Goal: Use online tool/utility: Use online tool/utility

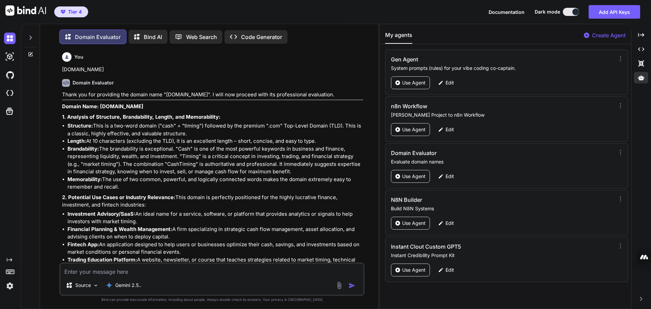
scroll to position [68, 0]
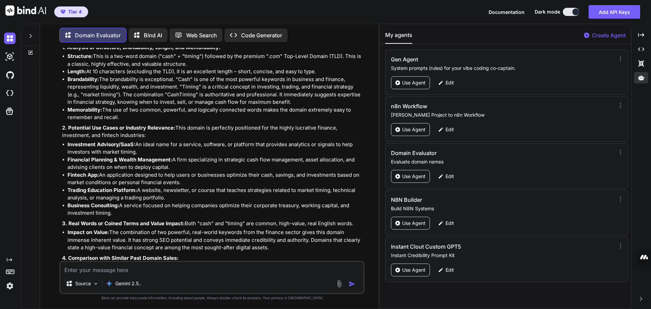
click at [121, 269] on textarea at bounding box center [211, 268] width 303 height 12
paste textarea "[DOMAIN_NAME]"
click at [351, 284] on img "button" at bounding box center [351, 283] width 7 height 7
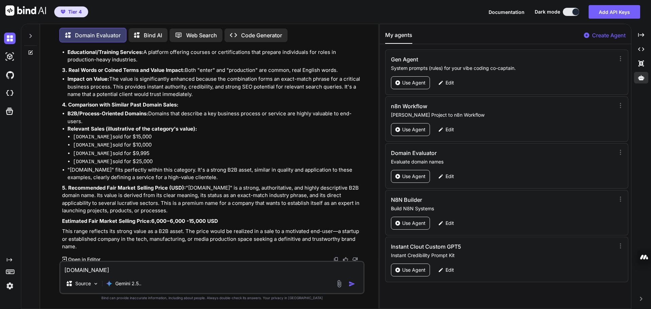
scroll to position [676, 0]
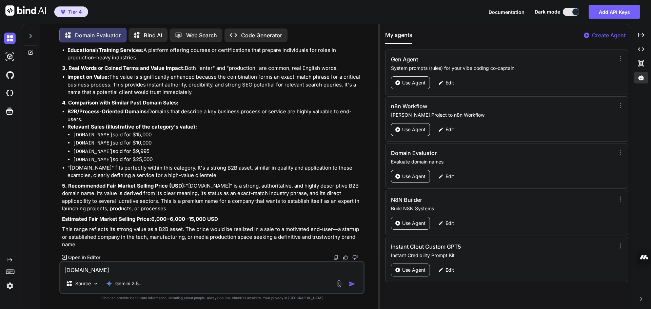
click at [129, 268] on textarea "[DOMAIN_NAME]" at bounding box center [211, 268] width 303 height 12
click at [104, 270] on textarea "[DOMAIN_NAME]" at bounding box center [211, 268] width 303 height 12
click at [353, 285] on img "button" at bounding box center [351, 283] width 7 height 7
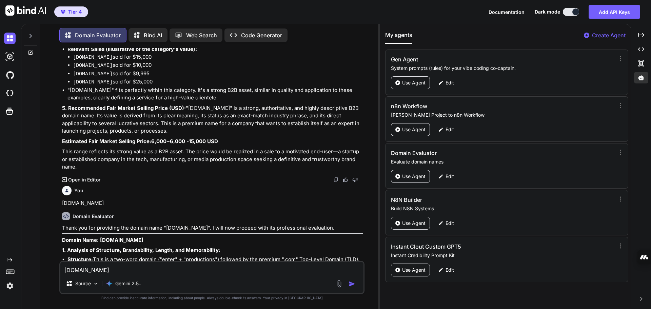
scroll to position [778, 0]
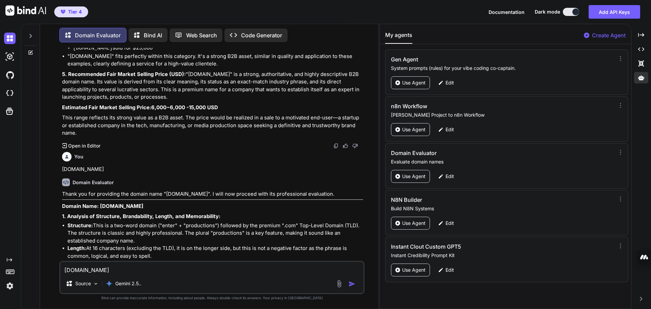
click at [120, 269] on textarea "[DOMAIN_NAME]" at bounding box center [211, 268] width 303 height 12
paste textarea "[DOMAIN_NAME]"
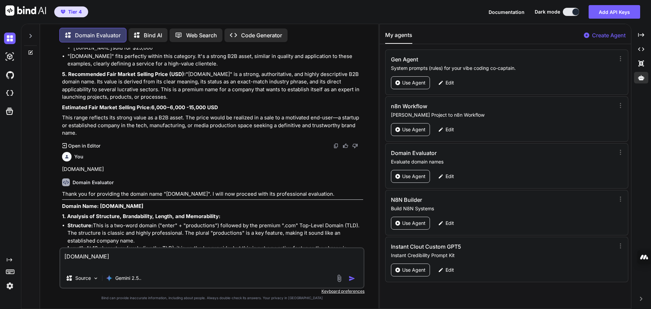
type textarea "[DOMAIN_NAME]"
click at [350, 278] on img "button" at bounding box center [351, 278] width 7 height 7
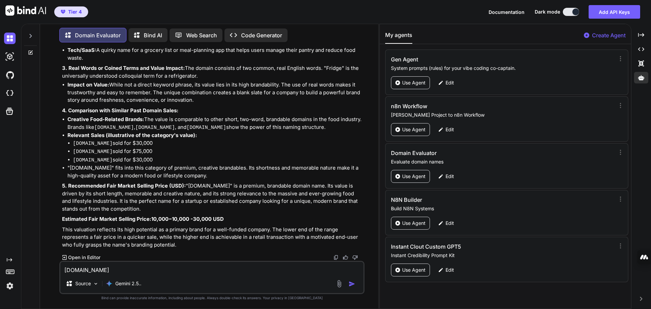
scroll to position [1558, 0]
